Goal: Feedback & Contribution: Leave review/rating

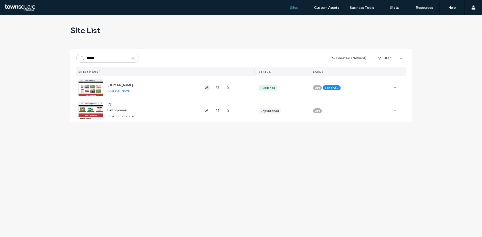
type input "******"
click at [206, 89] on icon "button" at bounding box center [207, 88] width 4 height 4
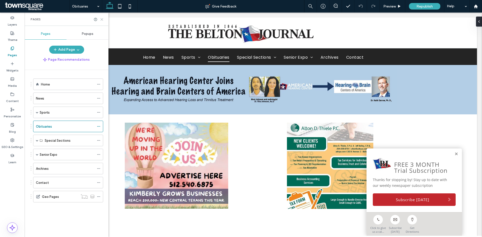
click at [102, 18] on icon at bounding box center [102, 20] width 4 height 4
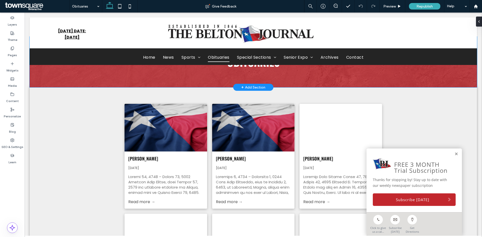
scroll to position [301, 0]
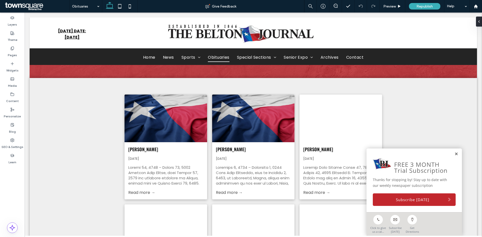
click at [455, 154] on link at bounding box center [457, 154] width 4 height 4
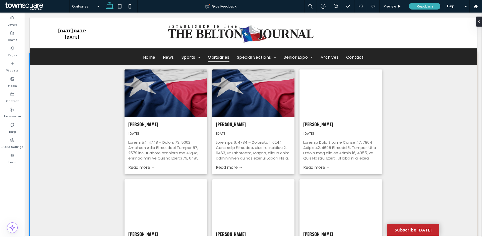
scroll to position [226, 0]
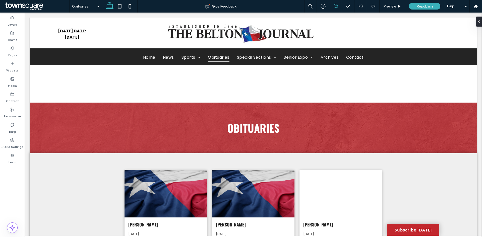
click at [334, 6] on use at bounding box center [336, 6] width 4 height 4
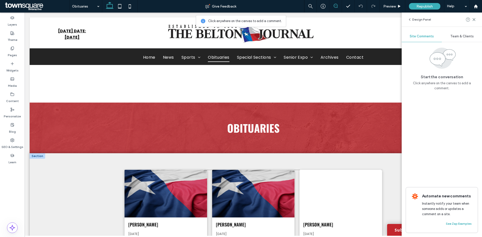
click at [153, 185] on div at bounding box center [165, 194] width 87 height 50
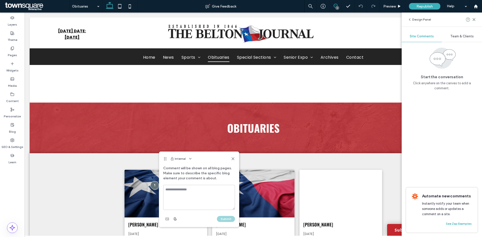
click at [176, 189] on textarea at bounding box center [199, 197] width 72 height 25
type textarea "*"
type textarea "**********"
click at [230, 219] on button "Submit" at bounding box center [226, 219] width 18 height 6
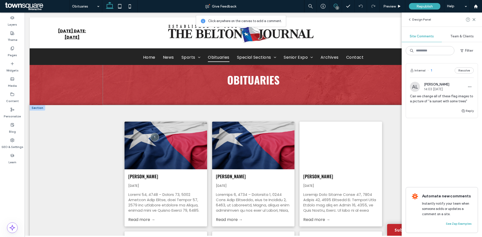
scroll to position [326, 0]
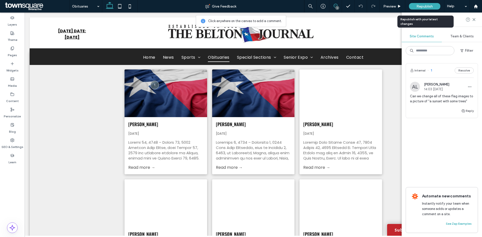
click at [414, 9] on div "Republish" at bounding box center [424, 6] width 31 height 7
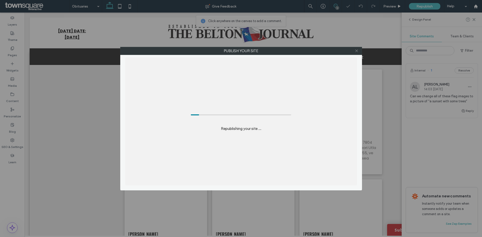
click at [356, 49] on icon at bounding box center [357, 51] width 4 height 4
